Goal: Book appointment/travel/reservation

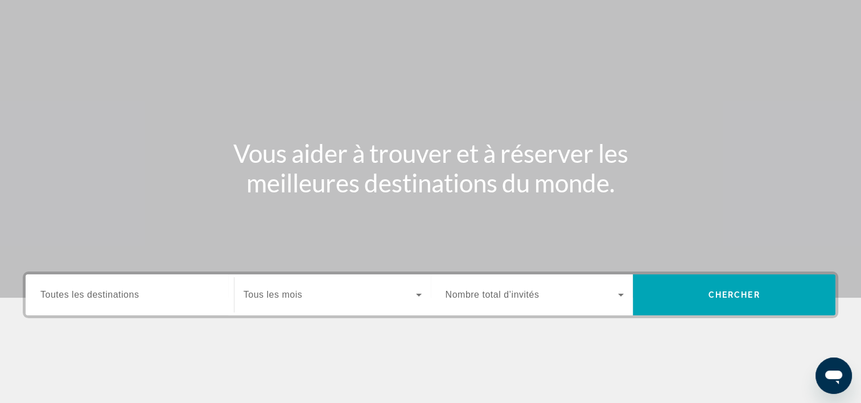
scroll to position [171, 0]
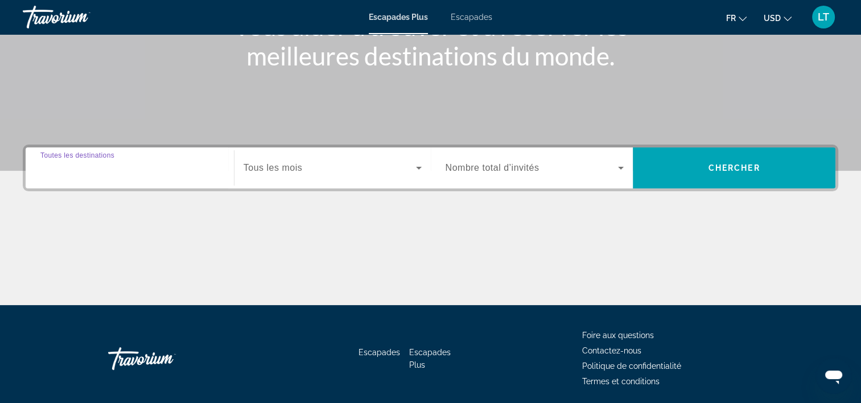
click at [205, 173] on input "Destination Toutes les destinations" at bounding box center [129, 169] width 179 height 14
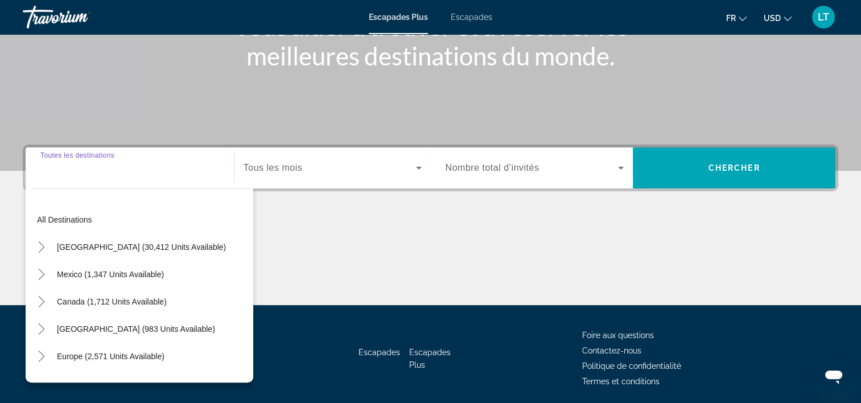
scroll to position [212, 0]
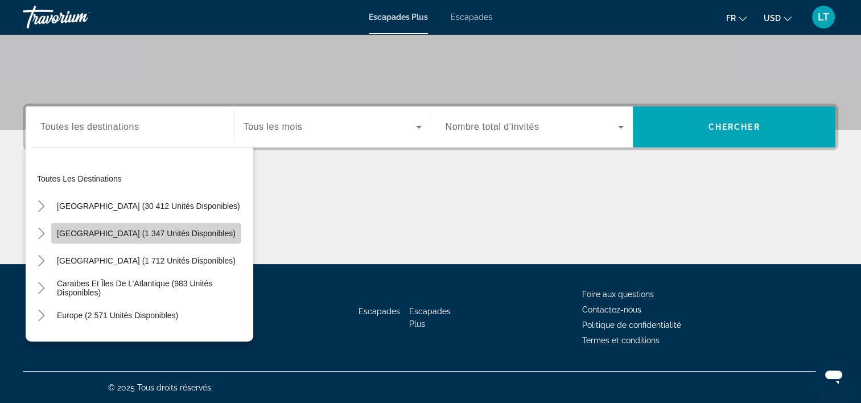
click at [166, 229] on span "[GEOGRAPHIC_DATA] (1 347 unités disponibles)" at bounding box center [146, 233] width 179 height 9
type input "**********"
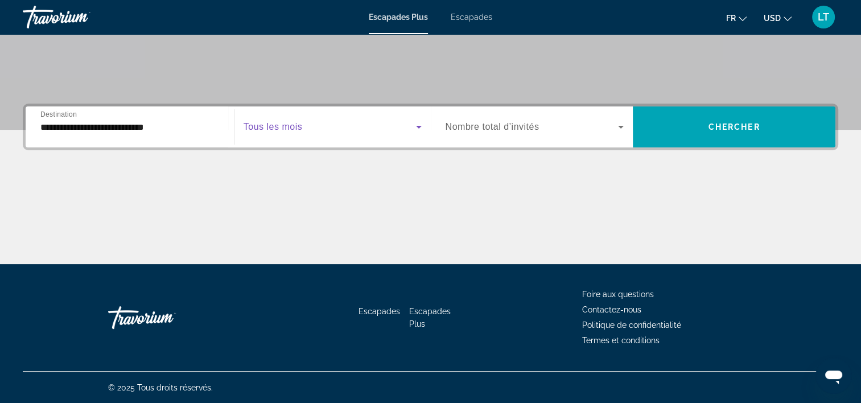
click at [421, 126] on icon "Widget de recherche" at bounding box center [419, 127] width 14 height 14
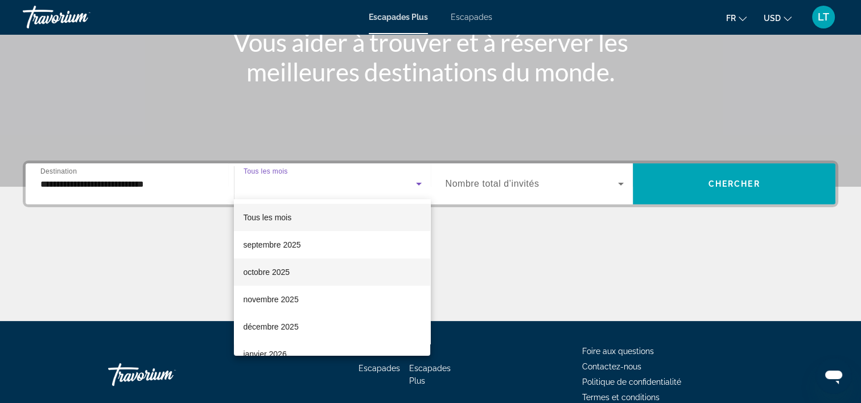
scroll to position [57, 0]
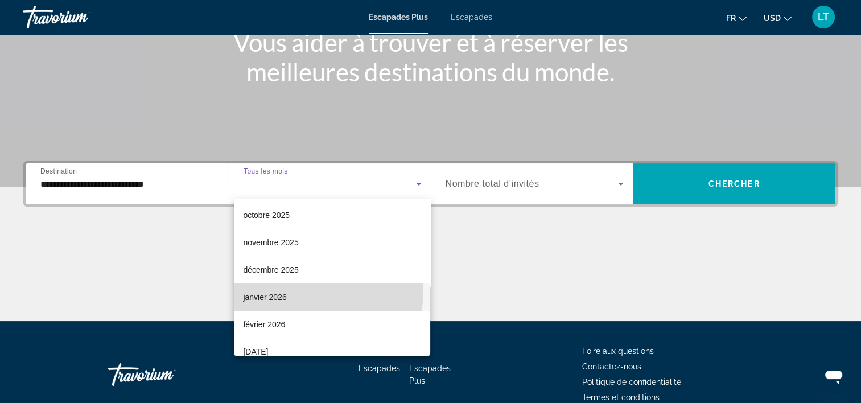
click at [319, 292] on mat-option "janvier 2026" at bounding box center [332, 296] width 196 height 27
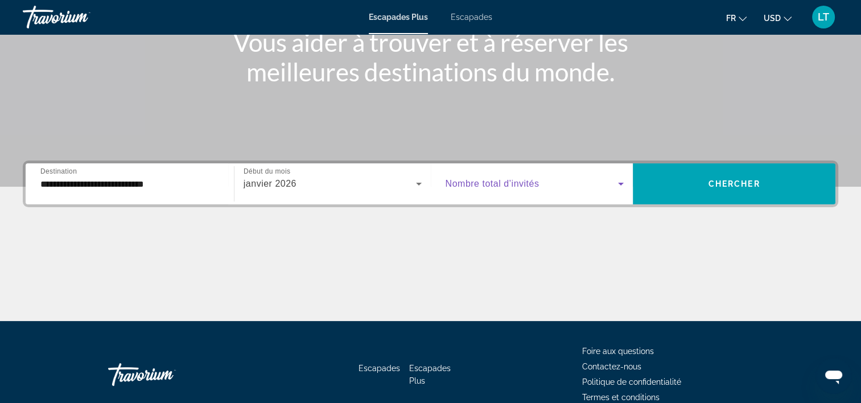
click at [622, 184] on icon "Widget de recherche" at bounding box center [621, 184] width 14 height 14
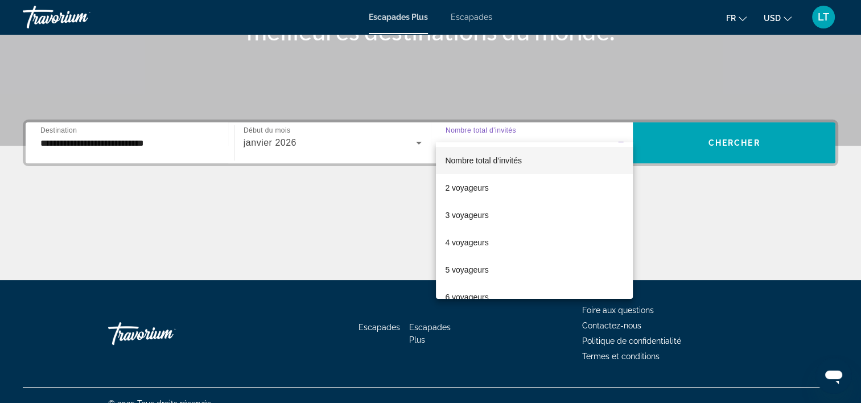
scroll to position [212, 0]
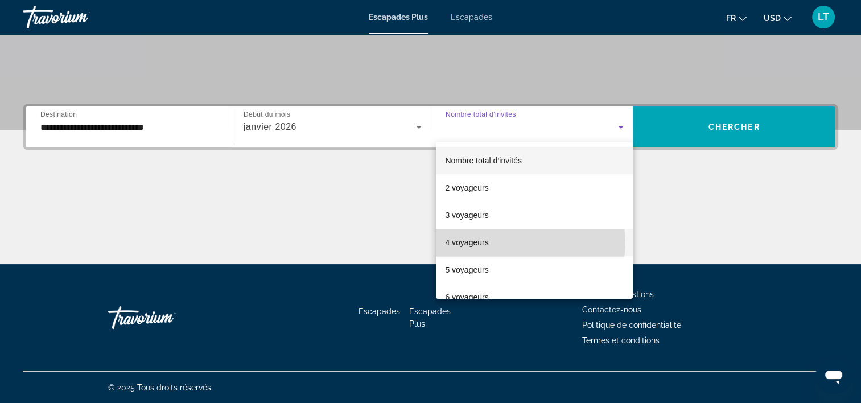
click at [521, 242] on mat-option "4 voyageurs" at bounding box center [534, 242] width 197 height 27
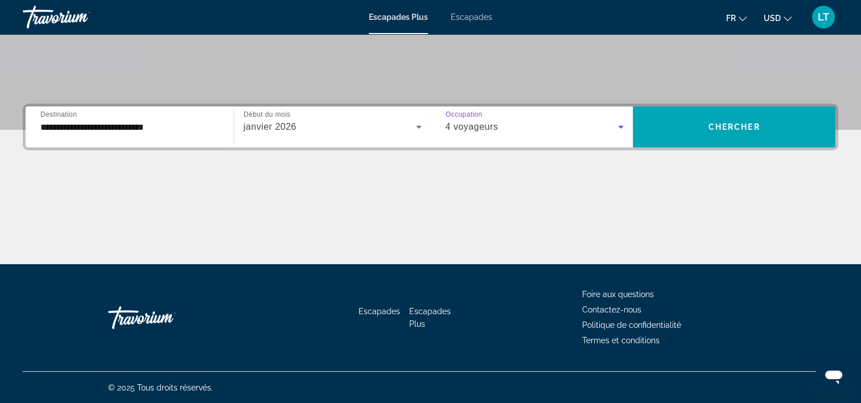
click at [624, 127] on icon "Widget de recherche" at bounding box center [621, 127] width 14 height 14
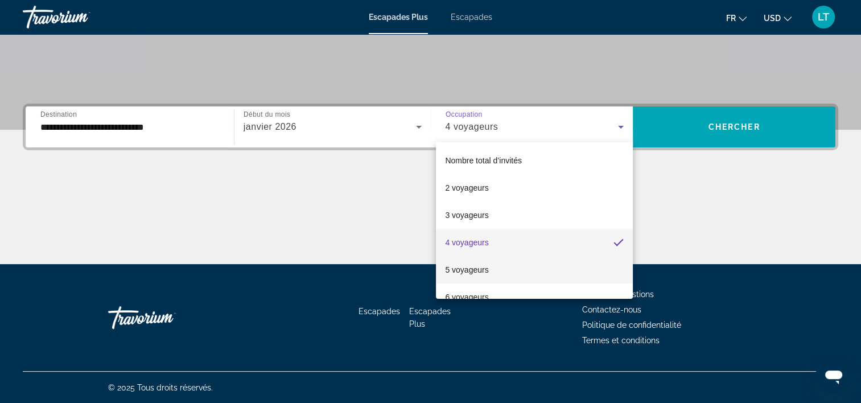
scroll to position [57, 0]
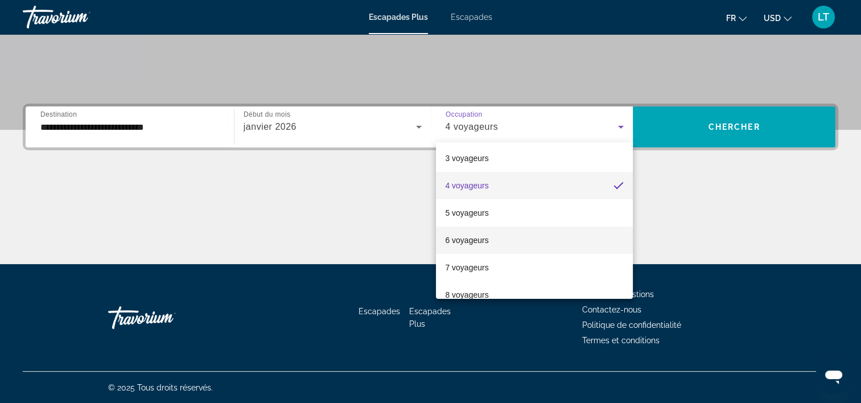
click at [471, 238] on font "6 voyageurs" at bounding box center [466, 240] width 43 height 9
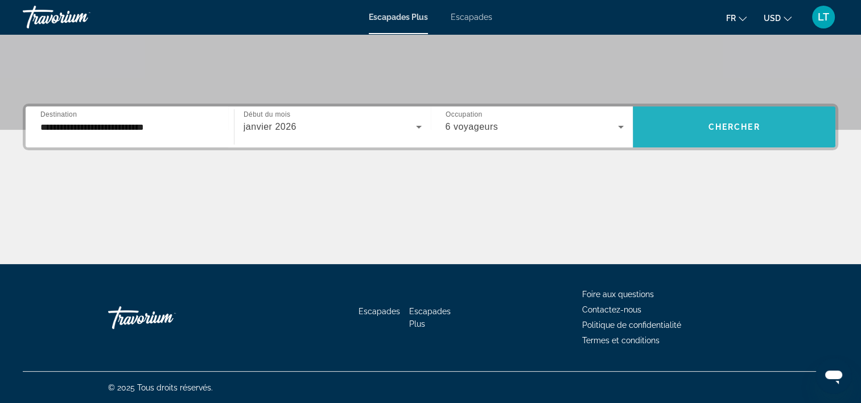
click at [727, 115] on span "Widget de recherche" at bounding box center [734, 126] width 203 height 27
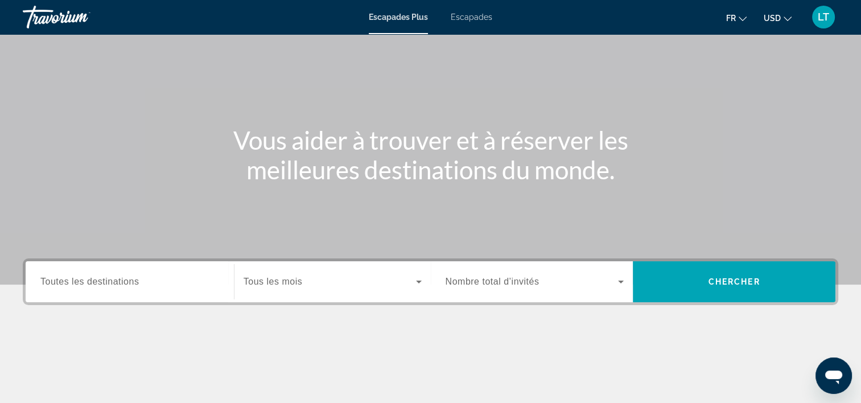
click at [129, 284] on span "Toutes les destinations" at bounding box center [89, 282] width 98 height 10
click at [129, 284] on input "Destination Toutes les destinations" at bounding box center [129, 282] width 179 height 14
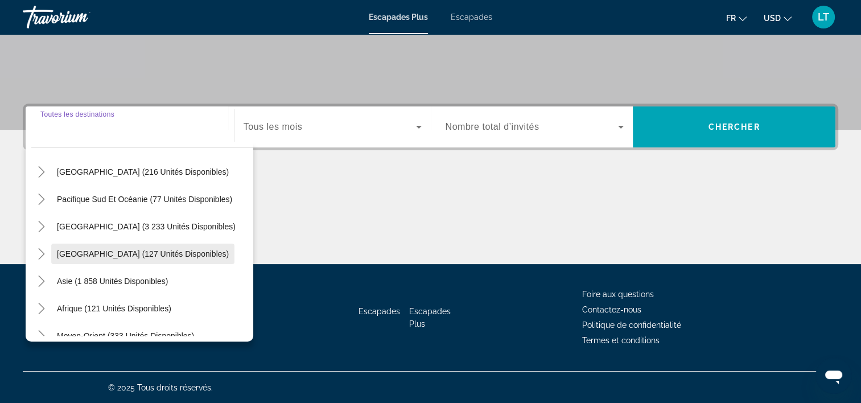
scroll to position [184, 0]
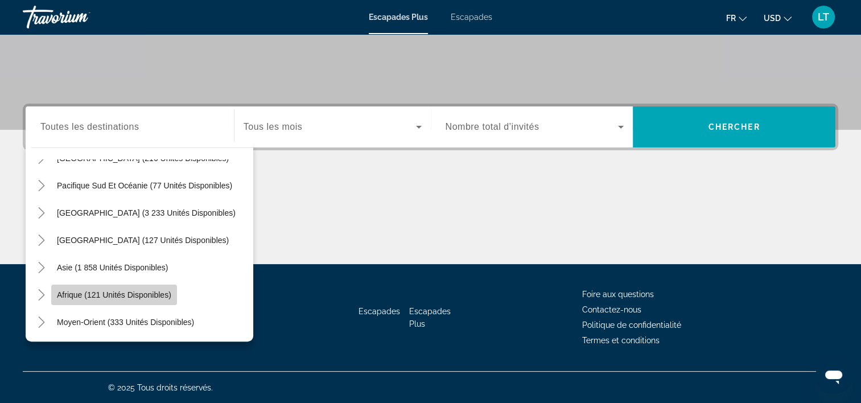
click at [151, 285] on span "Widget de recherche" at bounding box center [114, 294] width 126 height 27
type input "**********"
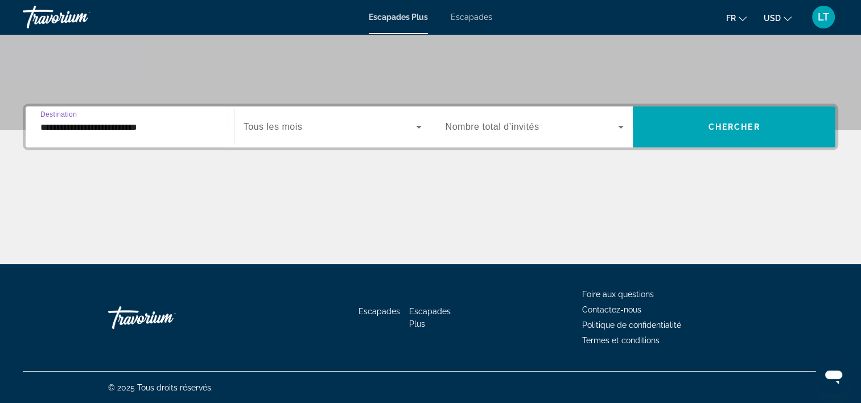
click at [415, 124] on icon "Widget de recherche" at bounding box center [419, 127] width 14 height 14
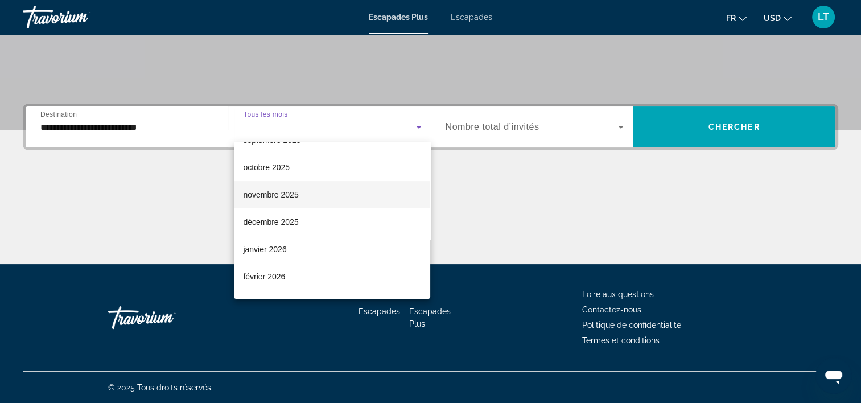
scroll to position [114, 0]
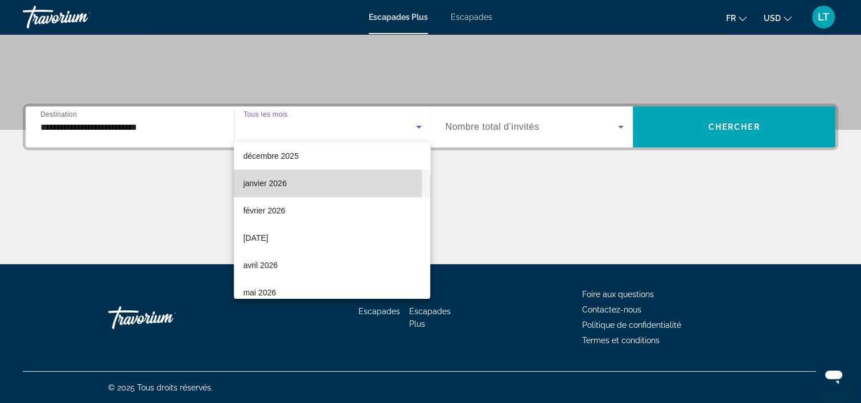
click at [279, 183] on font "janvier 2026" at bounding box center [264, 183] width 43 height 9
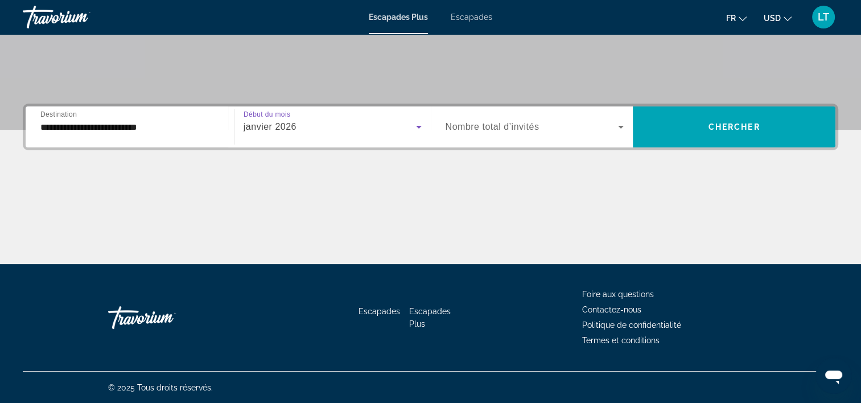
click at [620, 126] on icon "Widget de recherche" at bounding box center [621, 127] width 6 height 3
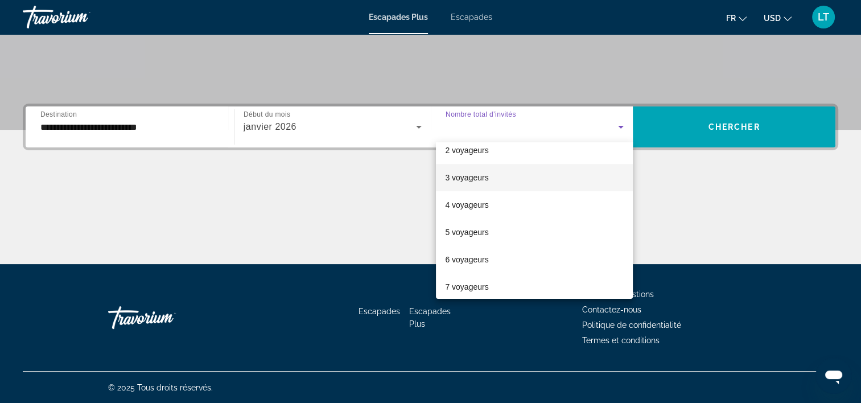
scroll to position [57, 0]
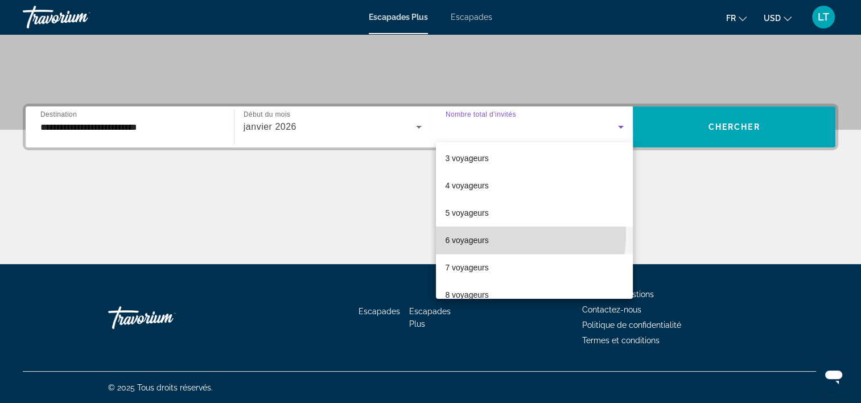
click at [497, 234] on mat-option "6 voyageurs" at bounding box center [534, 239] width 197 height 27
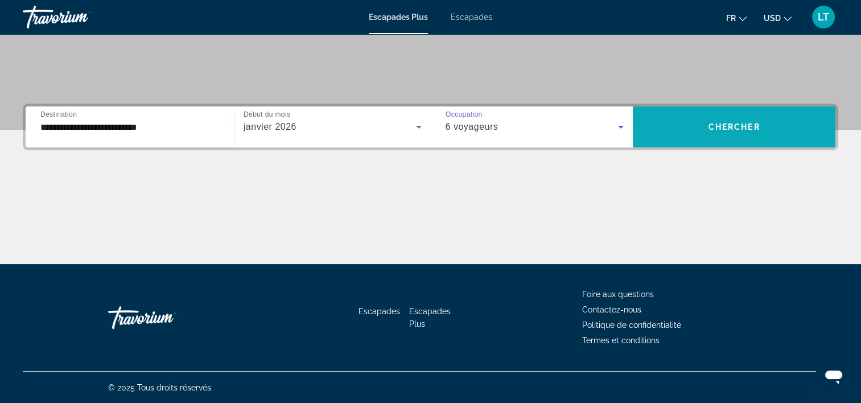
click at [711, 121] on span "Widget de recherche" at bounding box center [734, 126] width 203 height 27
